Goal: Task Accomplishment & Management: Use online tool/utility

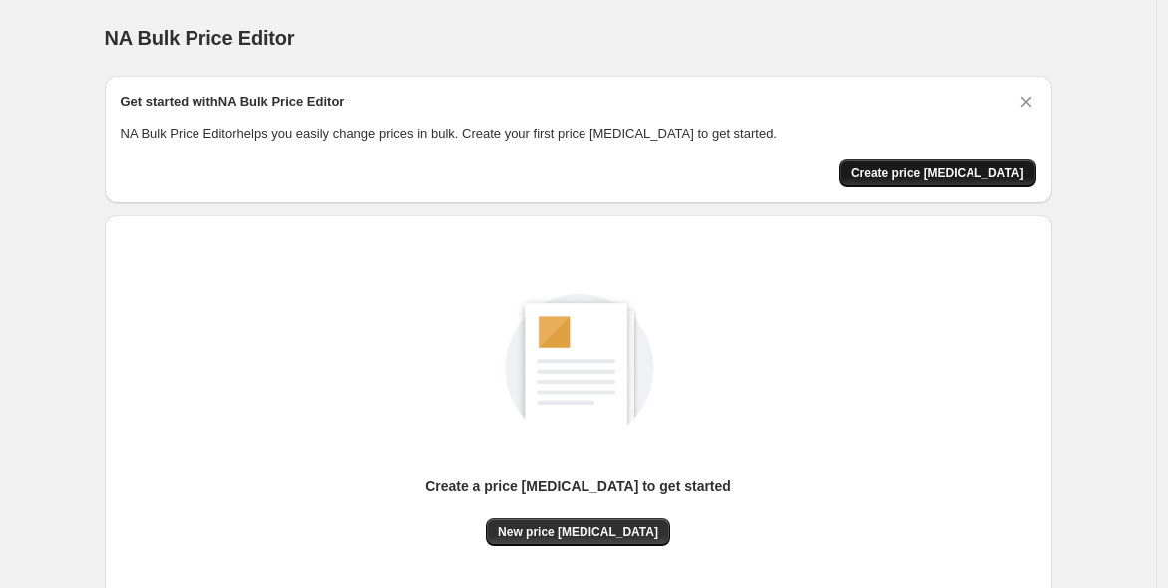
click at [940, 160] on button "Create price [MEDICAL_DATA]" at bounding box center [936, 174] width 197 height 28
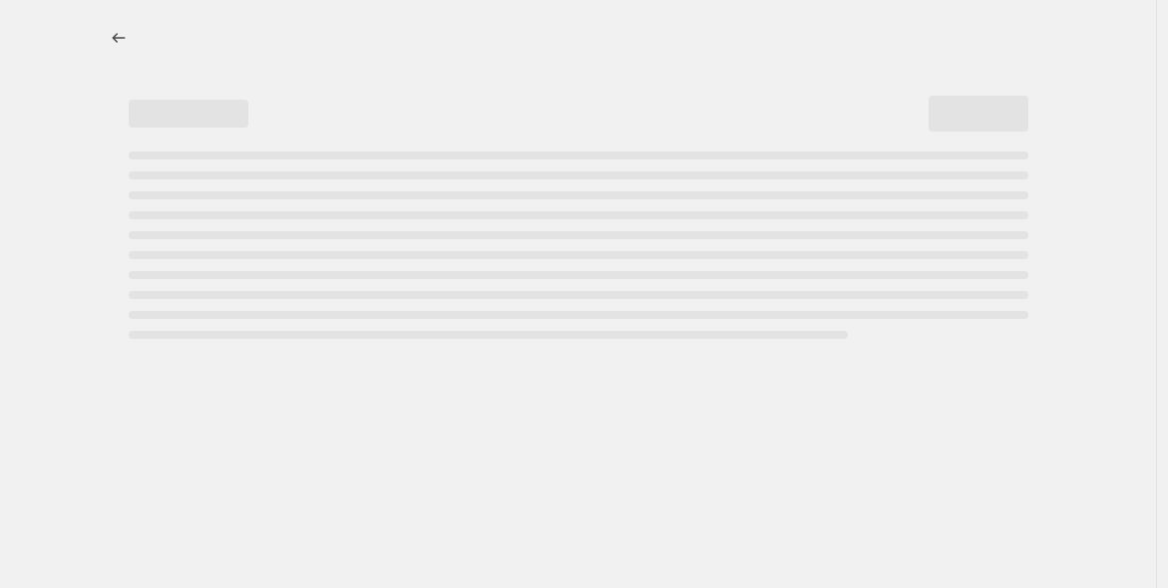
select select "percentage"
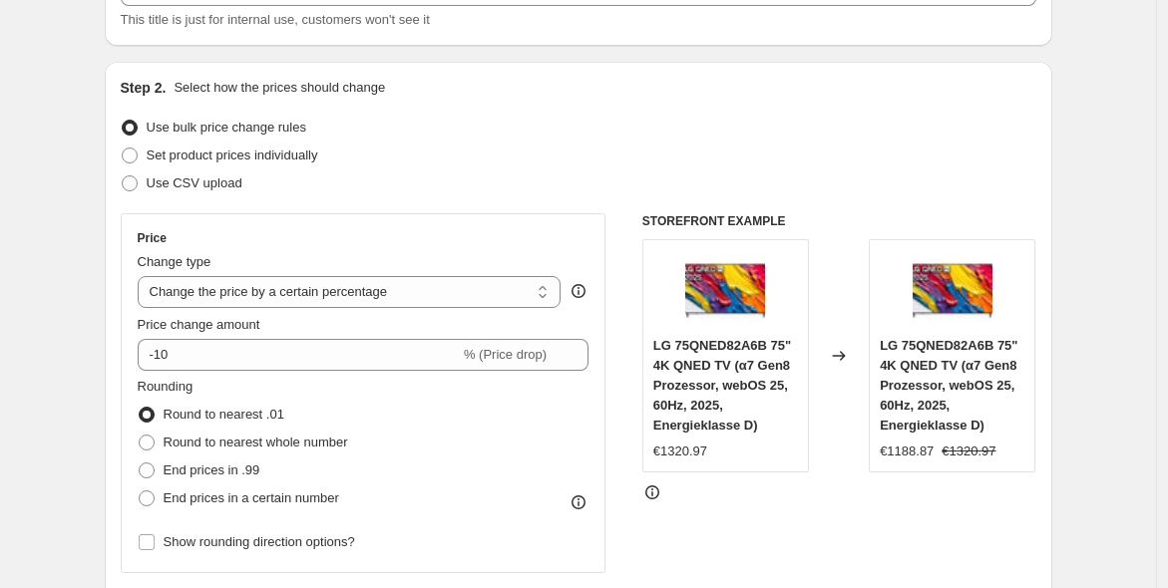
scroll to position [184, 0]
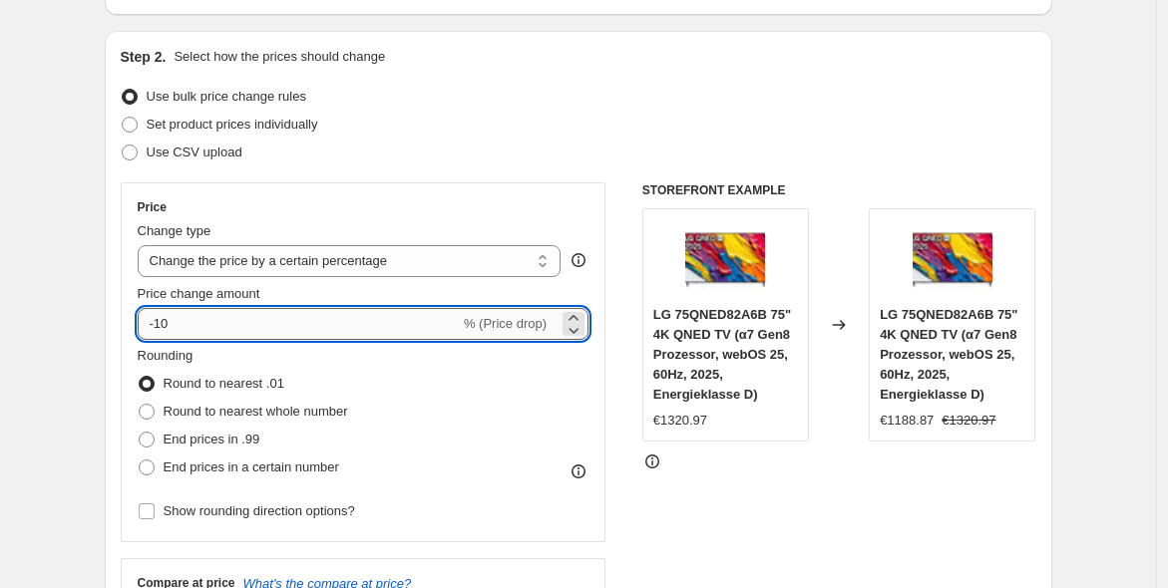
click at [273, 313] on input "-10" at bounding box center [299, 324] width 322 height 32
type input "-1"
type input "-20"
click at [243, 447] on span "End prices in .99" at bounding box center [212, 439] width 97 height 15
click at [140, 433] on input "End prices in .99" at bounding box center [139, 432] width 1 height 1
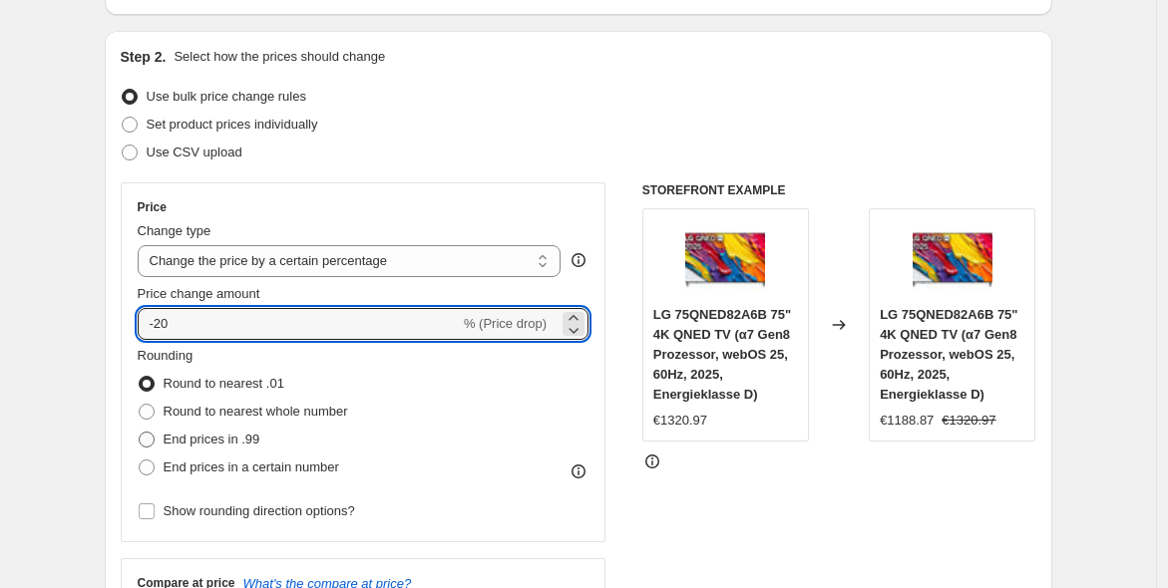
radio input "true"
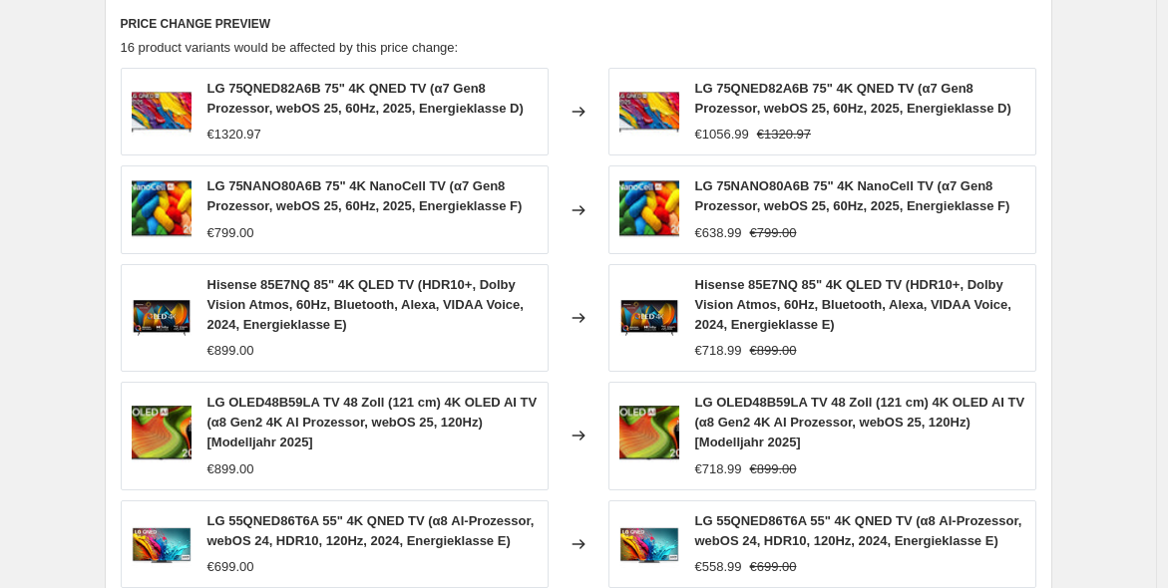
scroll to position [1472, 0]
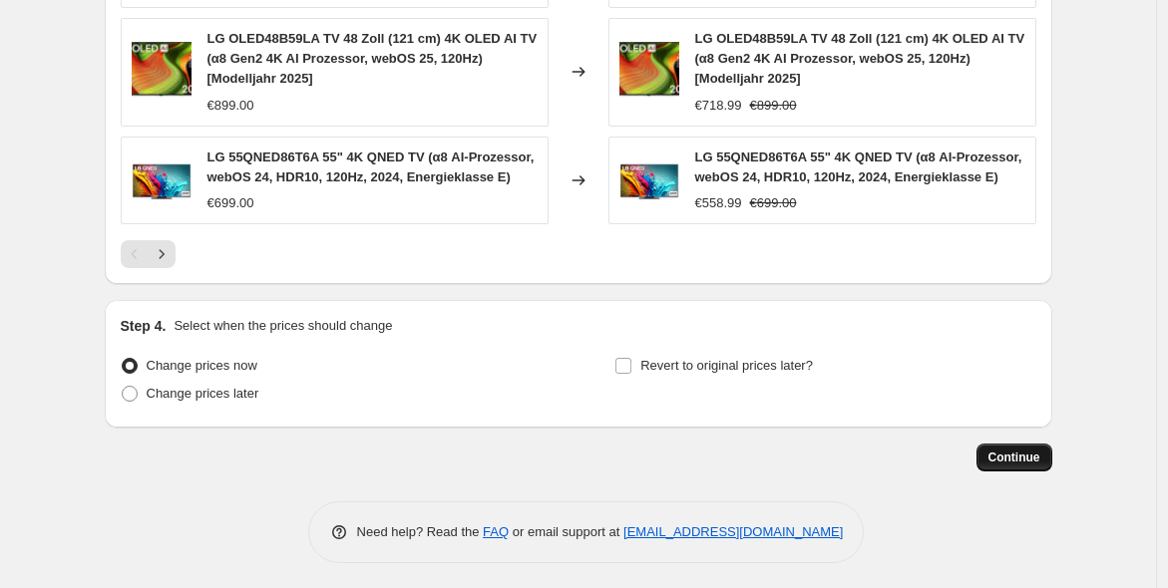
click at [998, 463] on button "Continue" at bounding box center [1014, 458] width 76 height 28
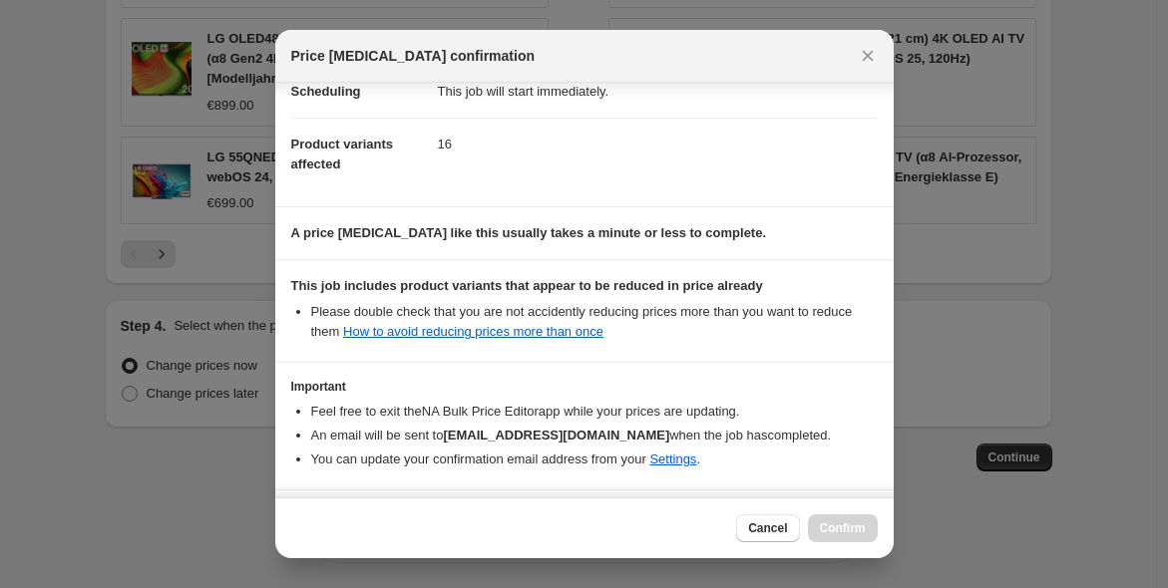
scroll to position [247, 0]
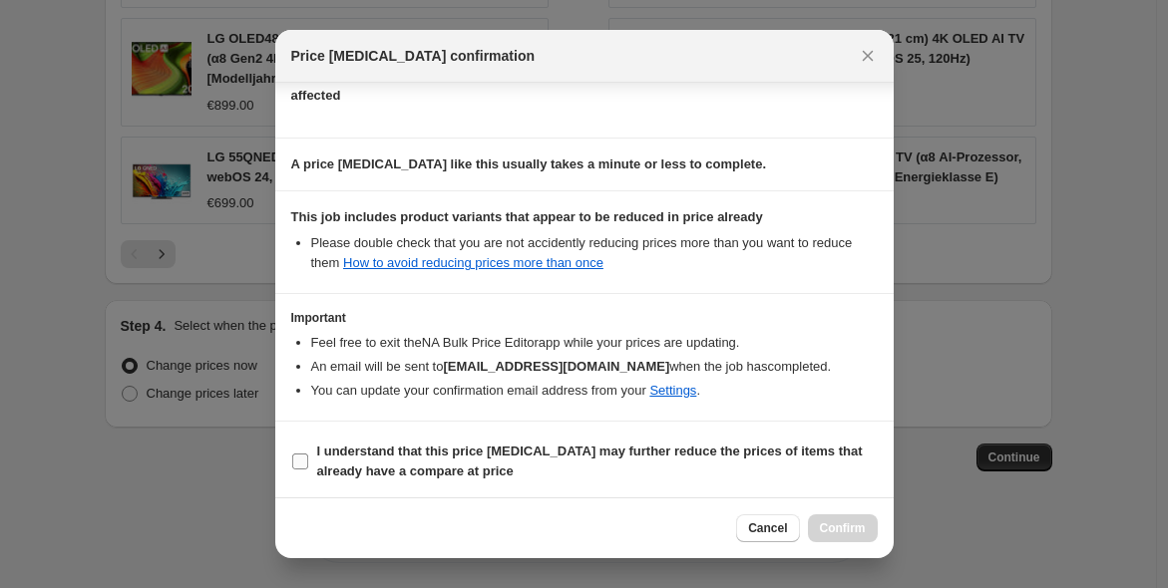
click at [732, 454] on b "I understand that this price [MEDICAL_DATA] may further reduce the prices of it…" at bounding box center [589, 461] width 545 height 35
click at [308, 454] on input "I understand that this price [MEDICAL_DATA] may further reduce the prices of it…" at bounding box center [300, 462] width 16 height 16
checkbox input "true"
click at [816, 516] on button "Confirm" at bounding box center [843, 528] width 70 height 28
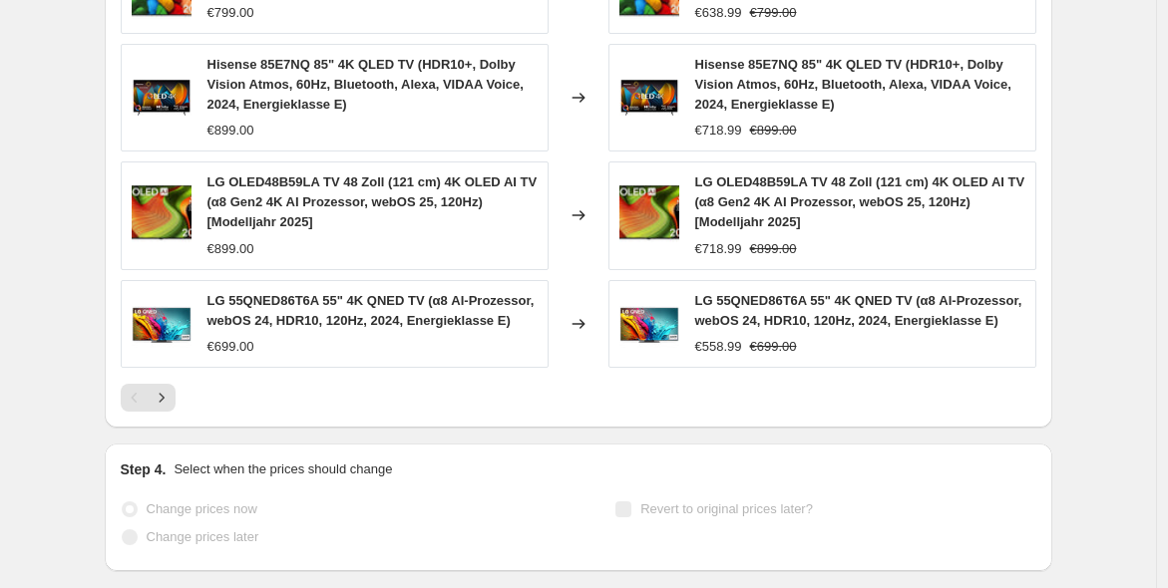
select select "percentage"
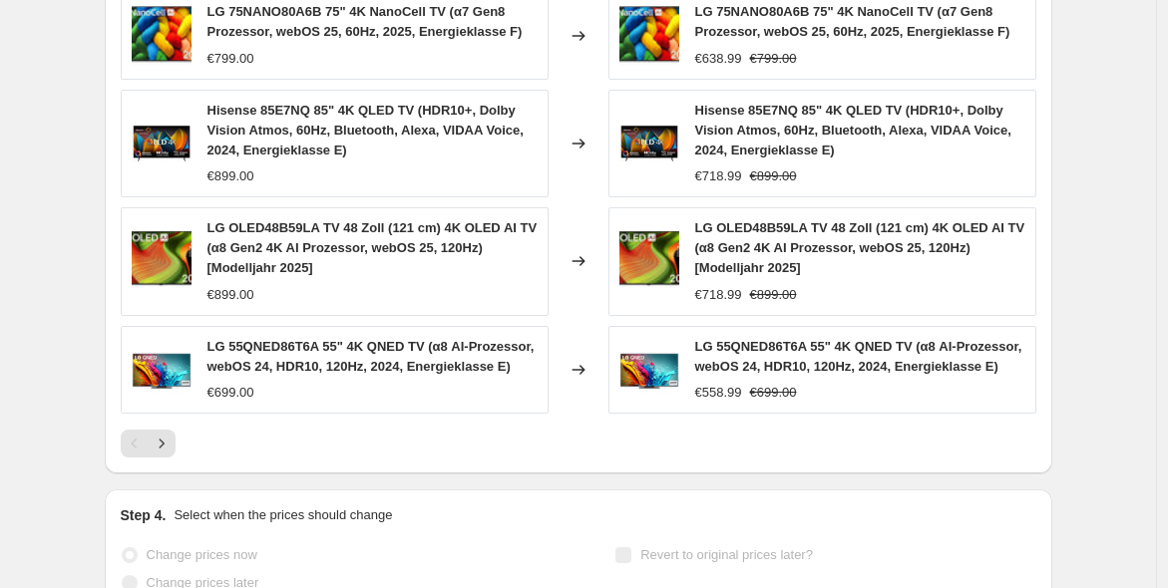
scroll to position [0, 0]
